Goal: Check status

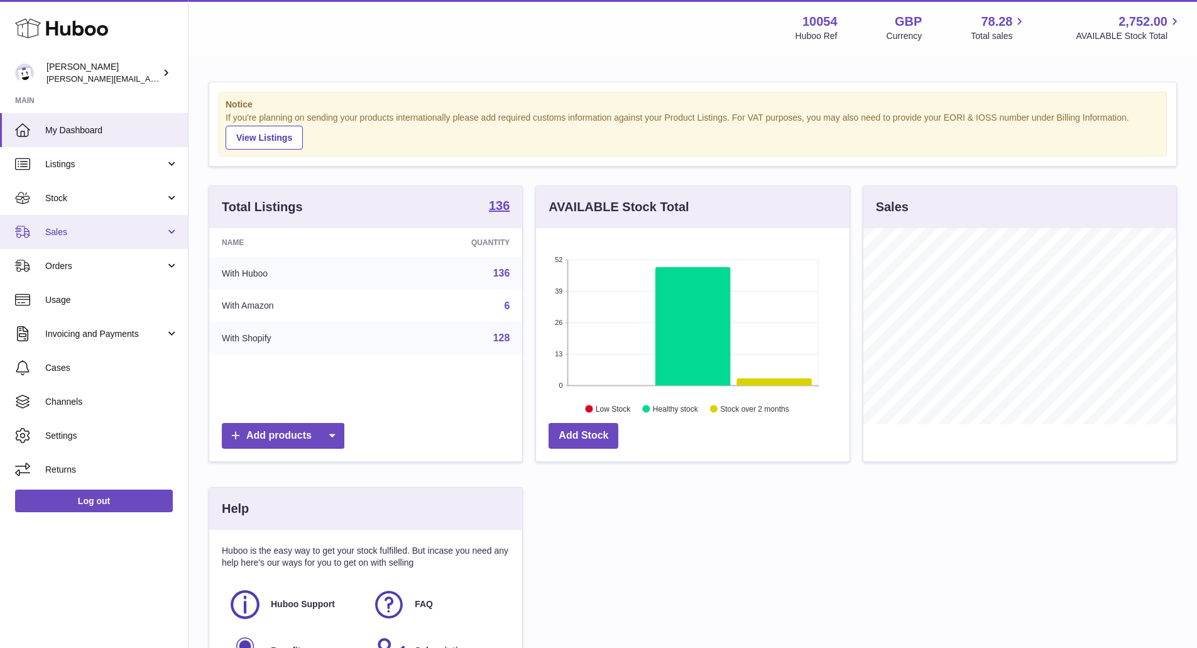
scroll to position [196, 314]
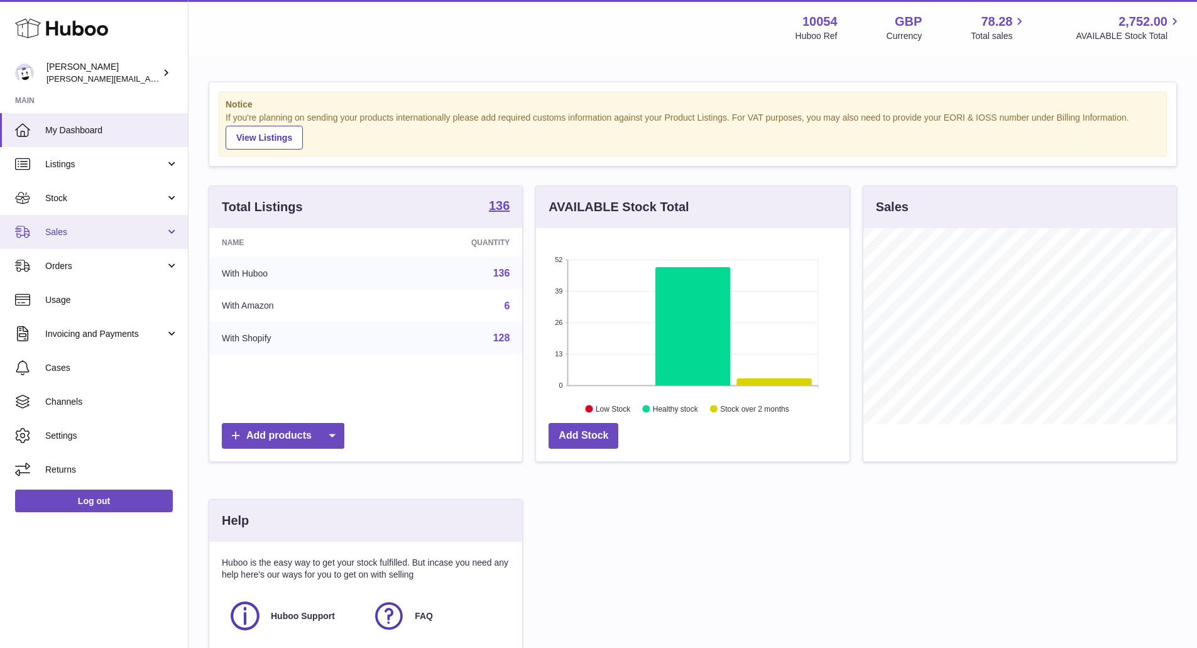
click at [104, 232] on span "Sales" at bounding box center [105, 232] width 120 height 12
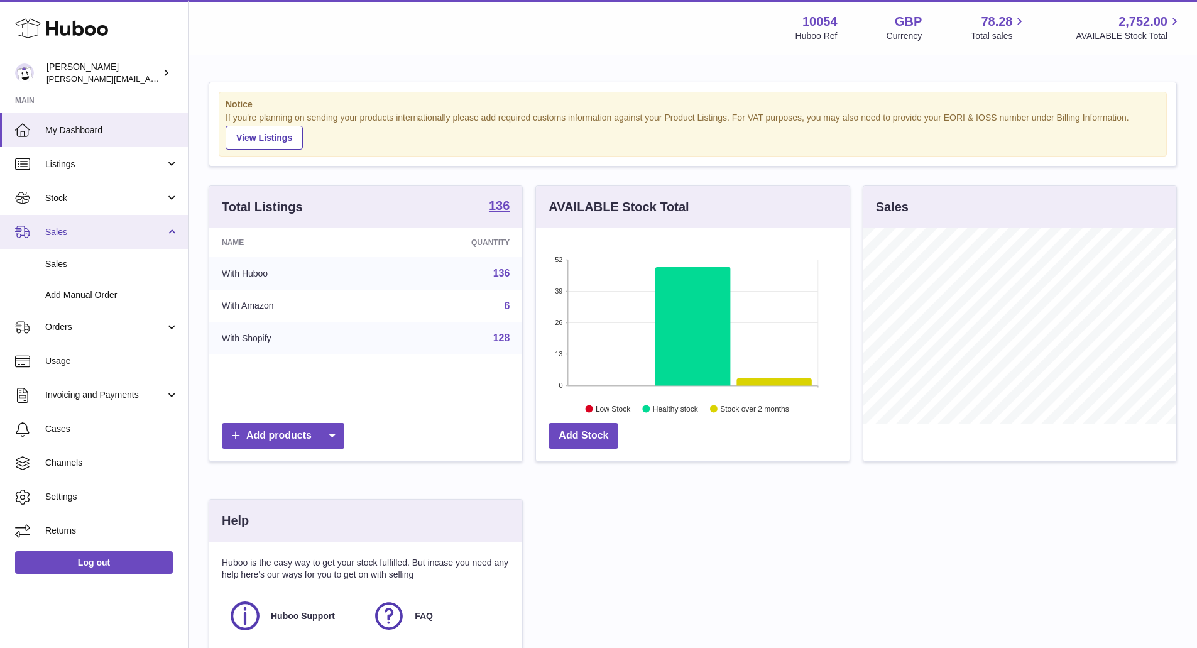
click at [92, 248] on link "Sales" at bounding box center [94, 232] width 188 height 34
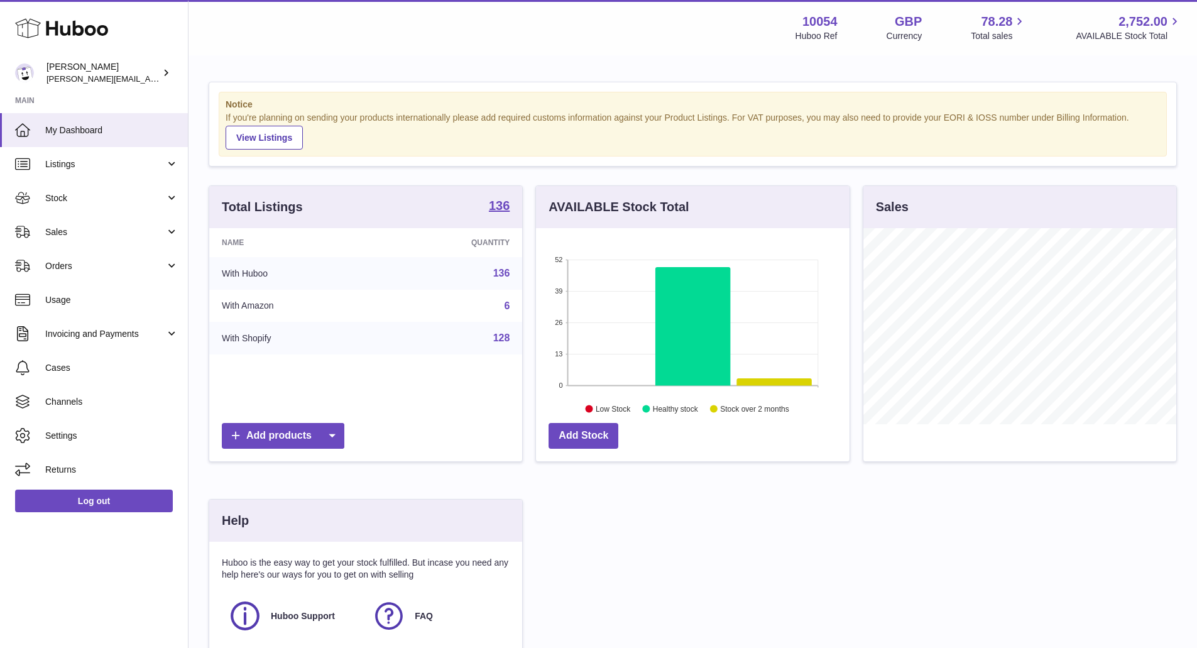
click at [86, 254] on link "Orders" at bounding box center [94, 266] width 188 height 34
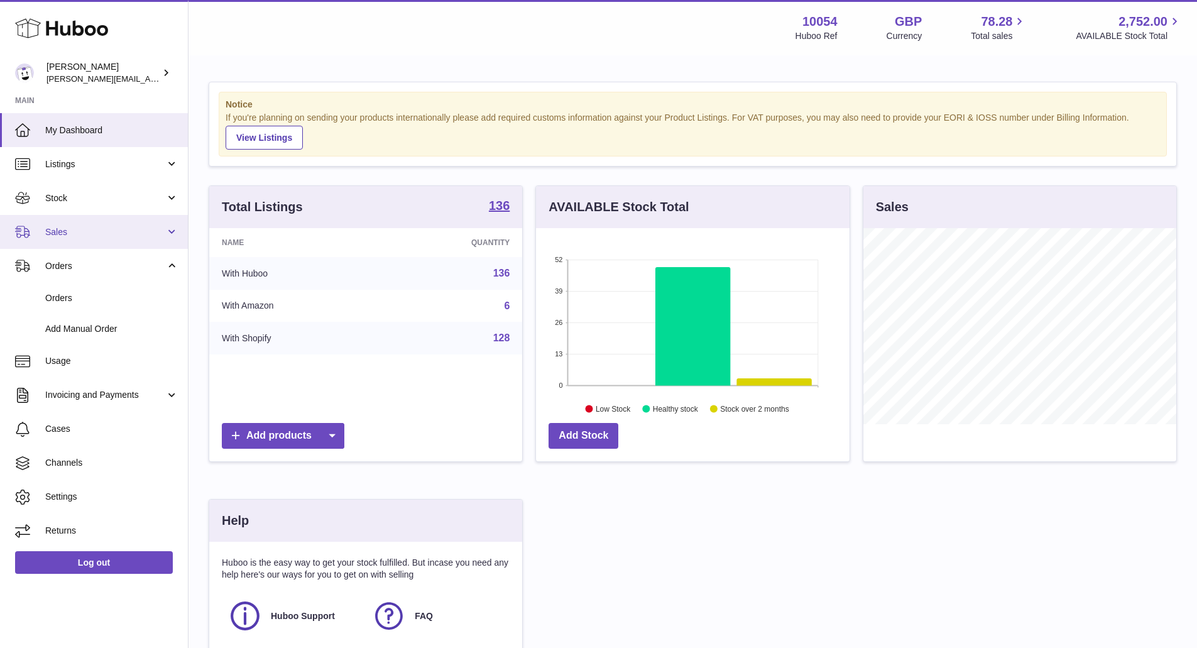
click at [92, 236] on span "Sales" at bounding box center [105, 232] width 120 height 12
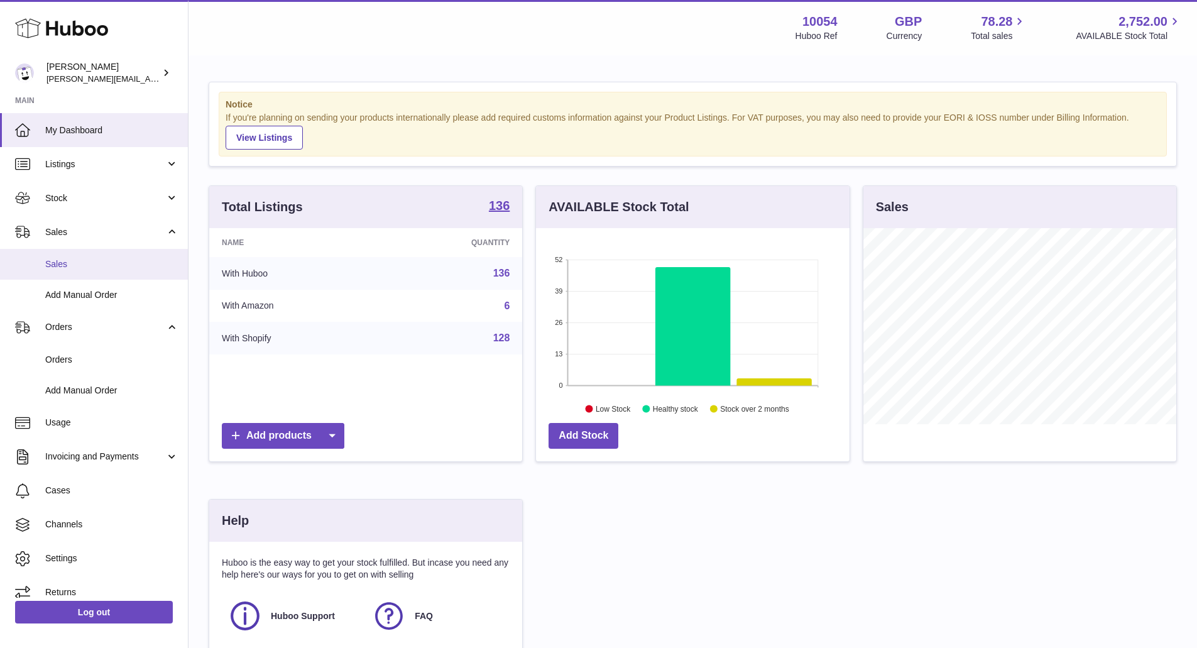
click at [87, 258] on span "Sales" at bounding box center [111, 264] width 133 height 12
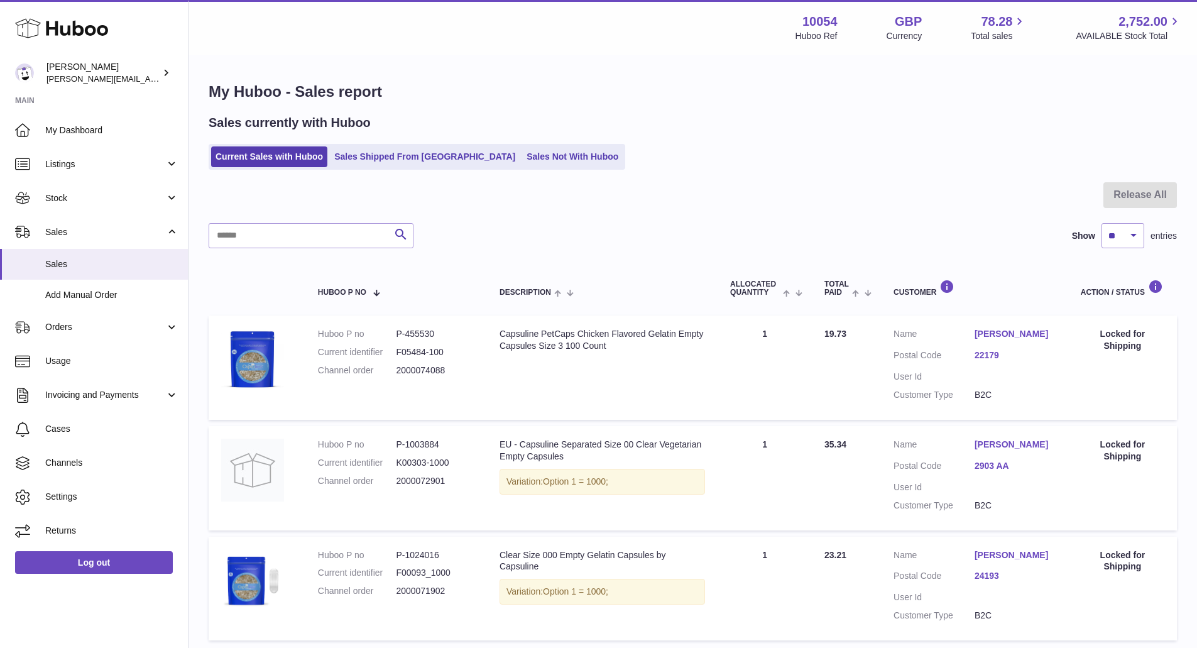
click at [530, 145] on ul "Current Sales with Huboo Sales Shipped From Huboo Sales Not With Huboo" at bounding box center [417, 157] width 417 height 26
click at [522, 158] on link "Sales Not With Huboo" at bounding box center [572, 156] width 101 height 21
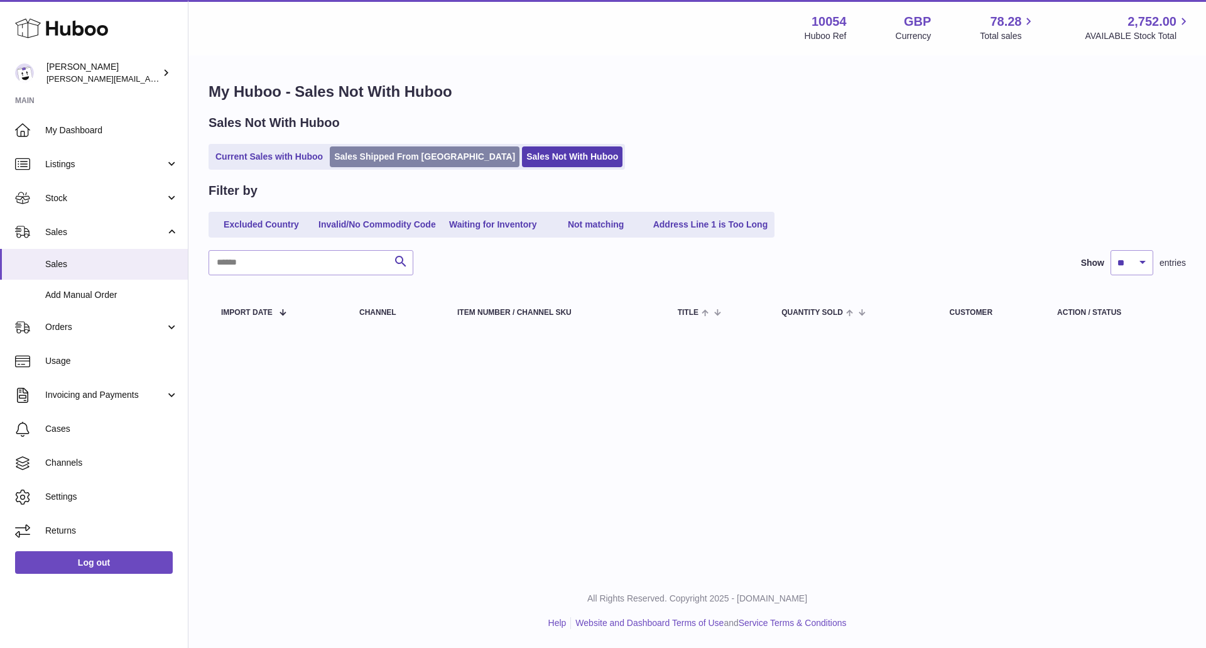
click at [366, 158] on link "Sales Shipped From [GEOGRAPHIC_DATA]" at bounding box center [425, 156] width 190 height 21
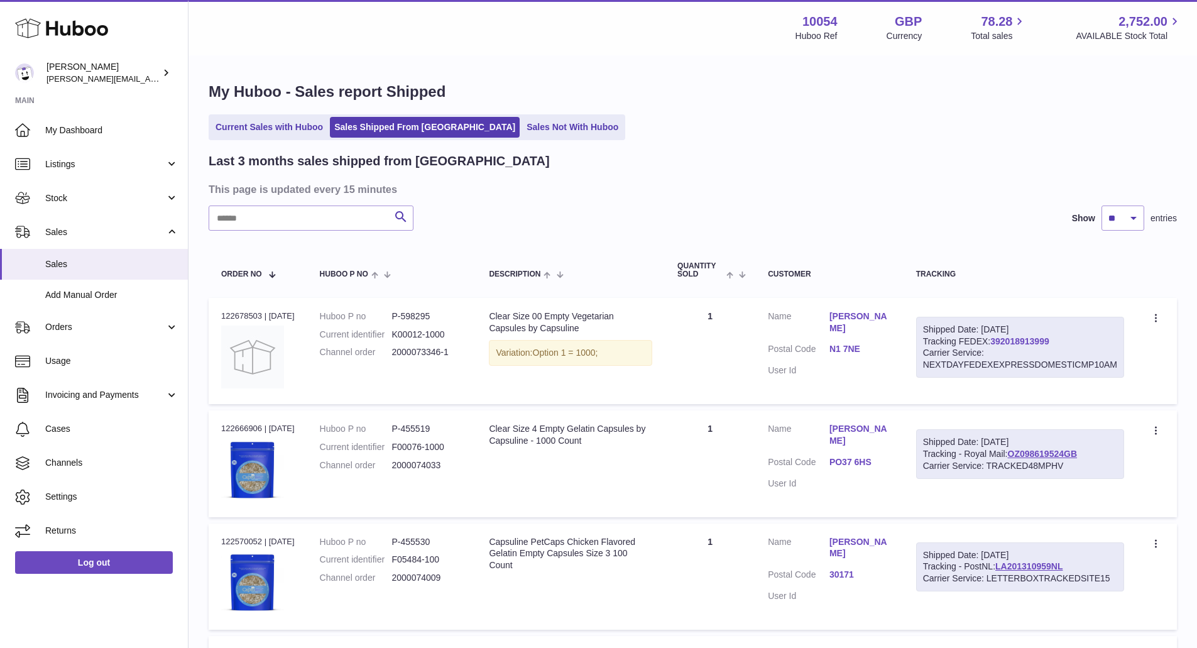
click at [1020, 342] on link "392018913999" at bounding box center [1019, 341] width 58 height 10
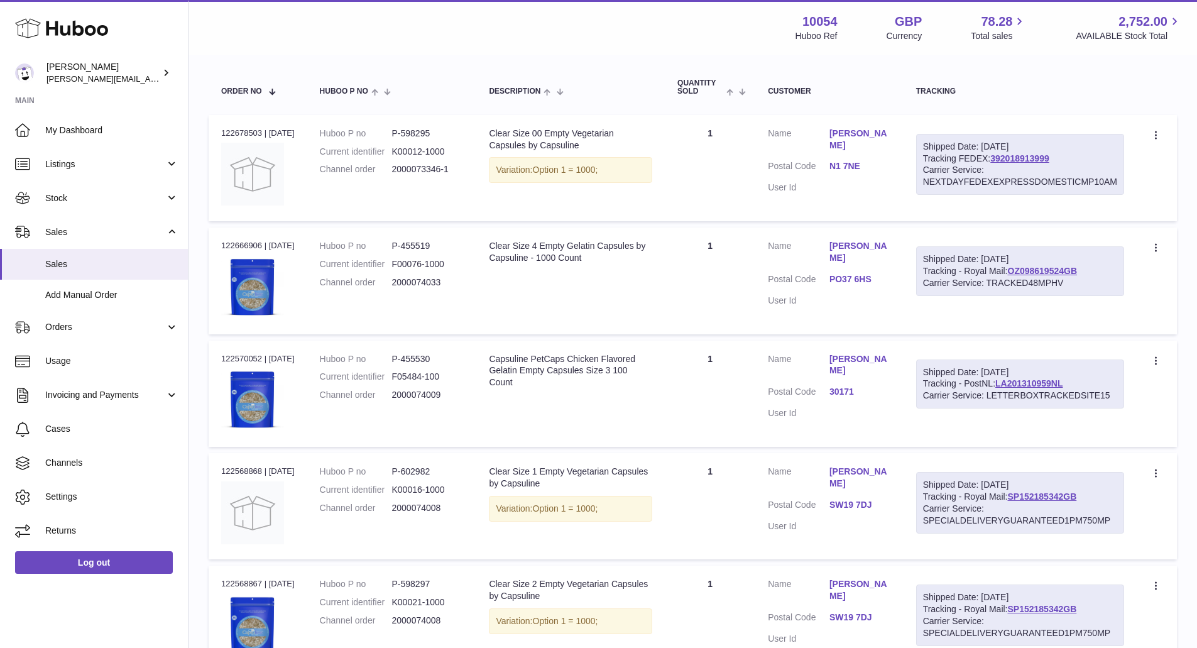
scroll to position [251, 0]
